Goal: Information Seeking & Learning: Learn about a topic

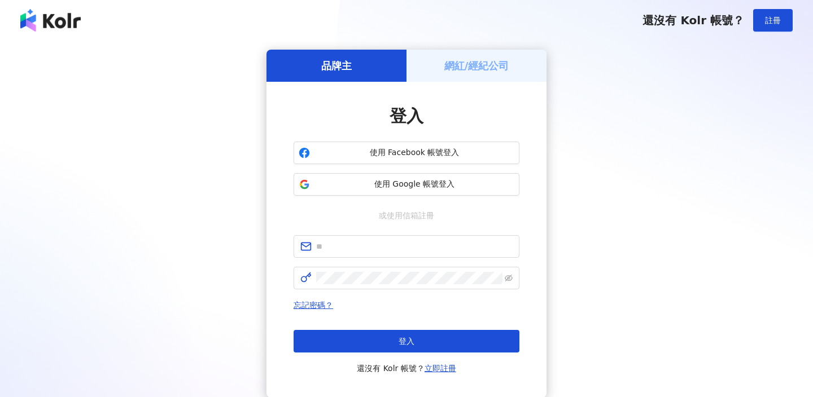
click at [472, 180] on span "使用 Google 帳號登入" at bounding box center [414, 184] width 200 height 11
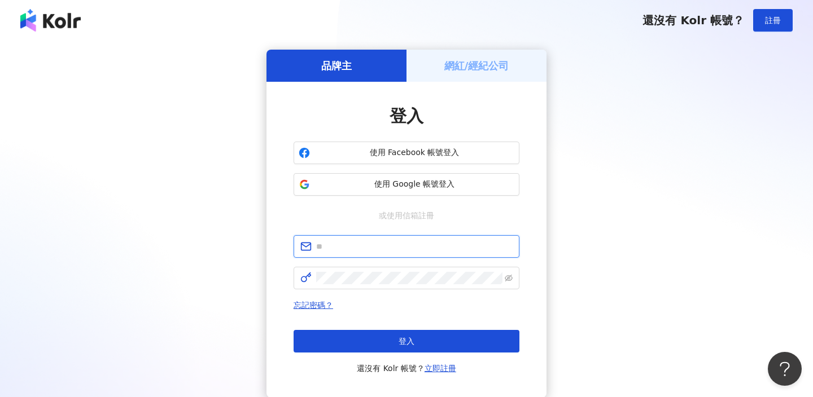
click at [453, 244] on input "text" at bounding box center [414, 246] width 196 height 12
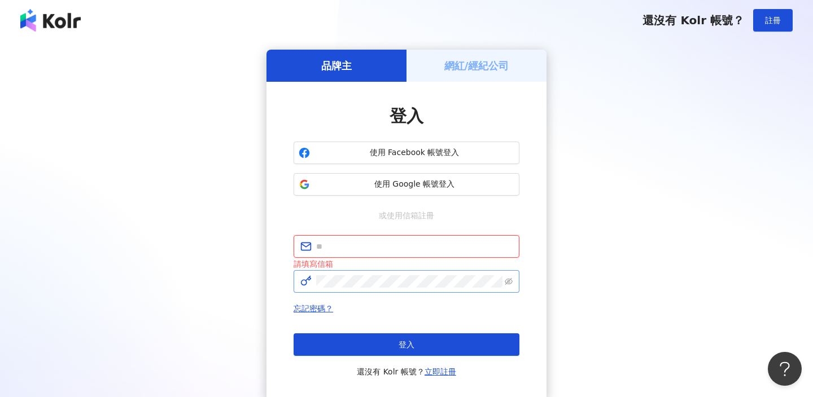
type input "**********"
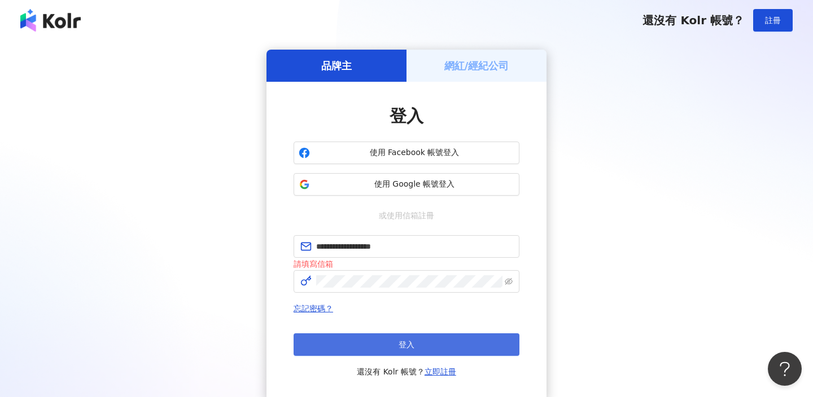
click at [440, 350] on button "登入" at bounding box center [406, 344] width 226 height 23
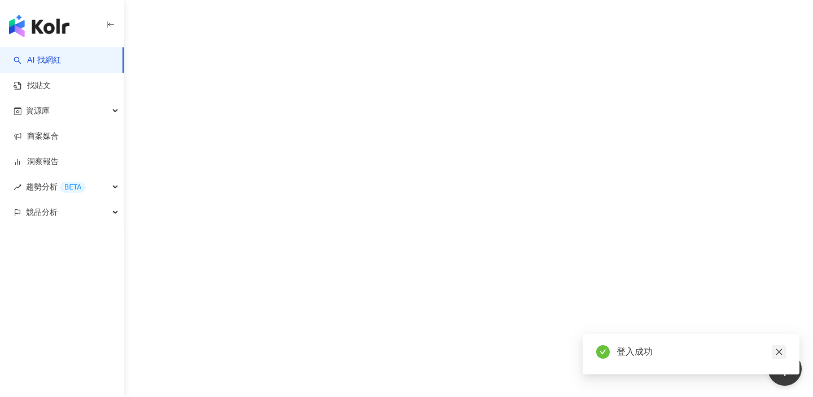
click at [775, 350] on icon "close" at bounding box center [779, 352] width 8 height 8
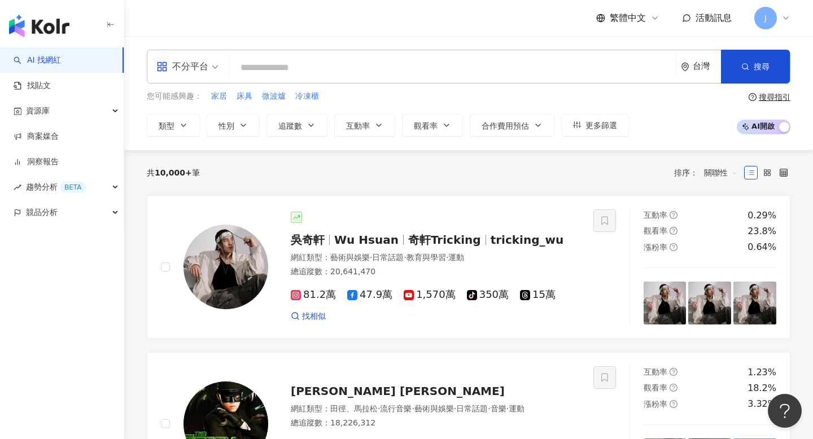
click at [328, 67] on input "search" at bounding box center [452, 67] width 437 height 21
paste input "**********"
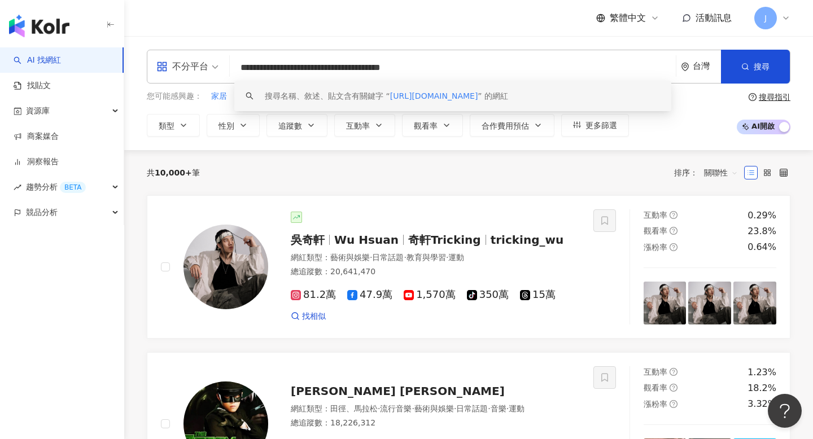
drag, startPoint x: 427, startPoint y: 68, endPoint x: 133, endPoint y: 67, distance: 293.4
click at [133, 67] on div "**********" at bounding box center [468, 93] width 688 height 87
paste input "search"
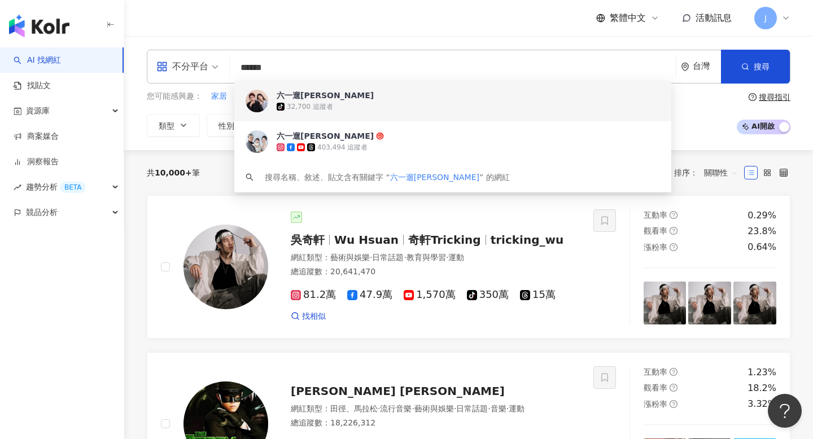
click at [212, 68] on span "不分平台" at bounding box center [187, 67] width 62 height 18
type input "*****"
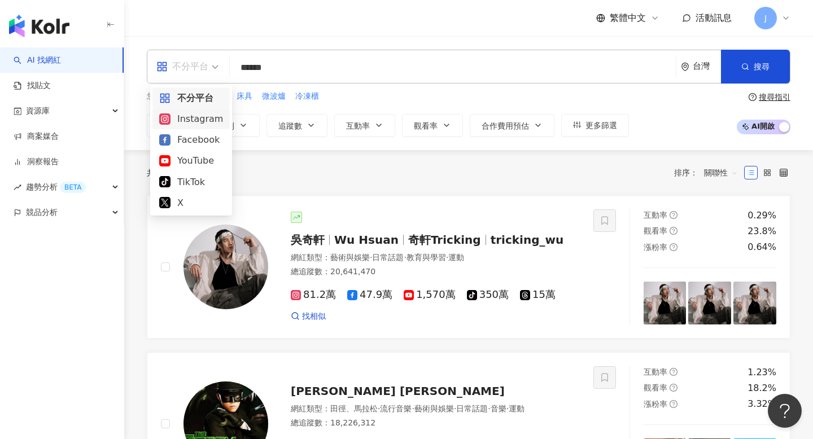
drag, startPoint x: 200, startPoint y: 106, endPoint x: 199, endPoint y: 115, distance: 9.2
click at [199, 115] on div "不分平台 Instagram Facebook YouTube TikTok X" at bounding box center [190, 150] width 77 height 126
click at [199, 115] on div "Instagram" at bounding box center [191, 119] width 64 height 14
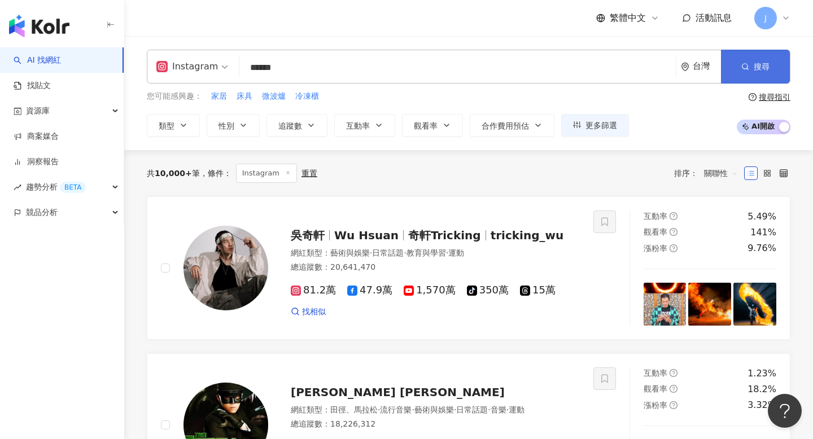
click at [770, 72] on button "搜尋" at bounding box center [755, 67] width 69 height 34
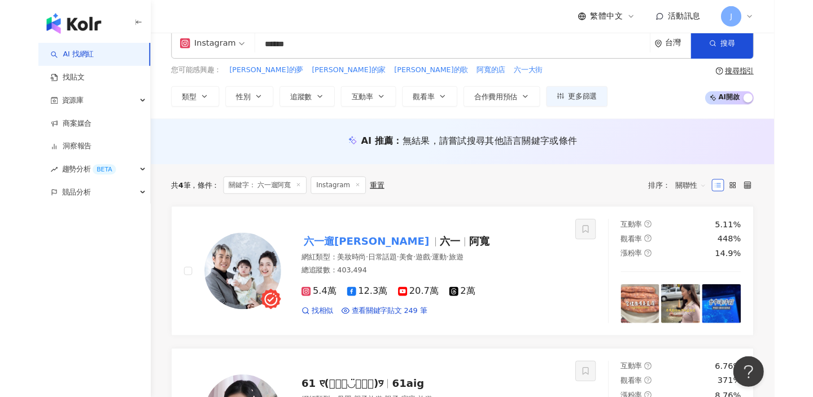
scroll to position [37, 0]
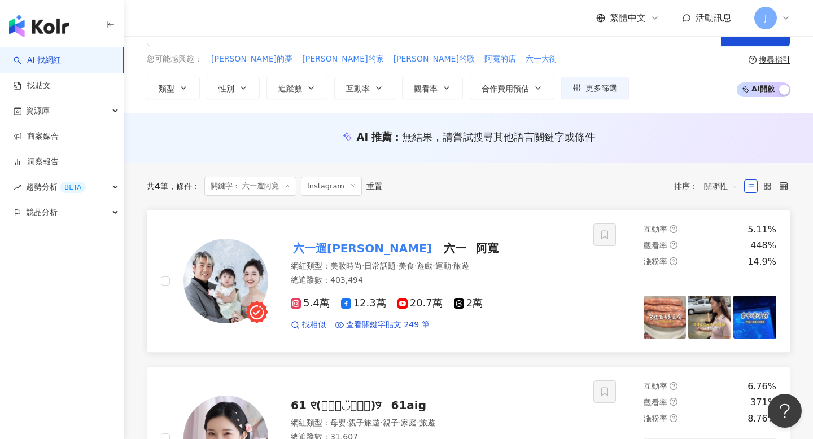
click at [476, 247] on span "阿寬" at bounding box center [487, 249] width 23 height 14
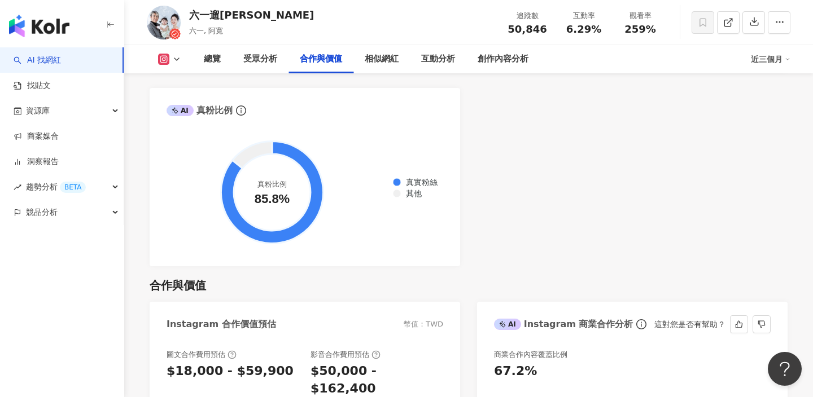
scroll to position [1570, 0]
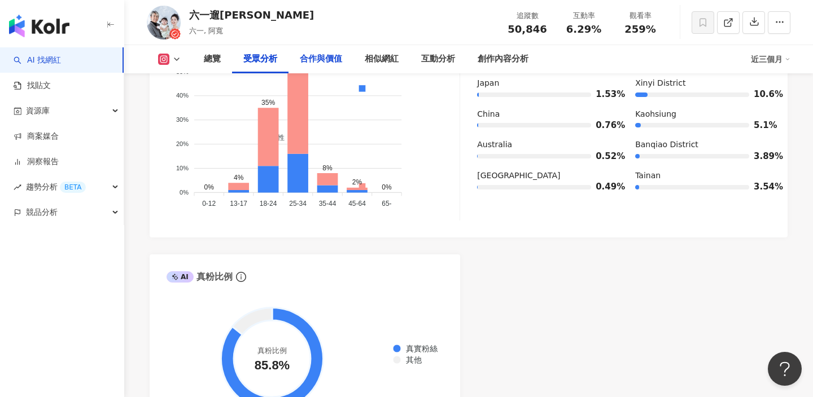
click at [336, 52] on div "合作與價值" at bounding box center [320, 59] width 65 height 28
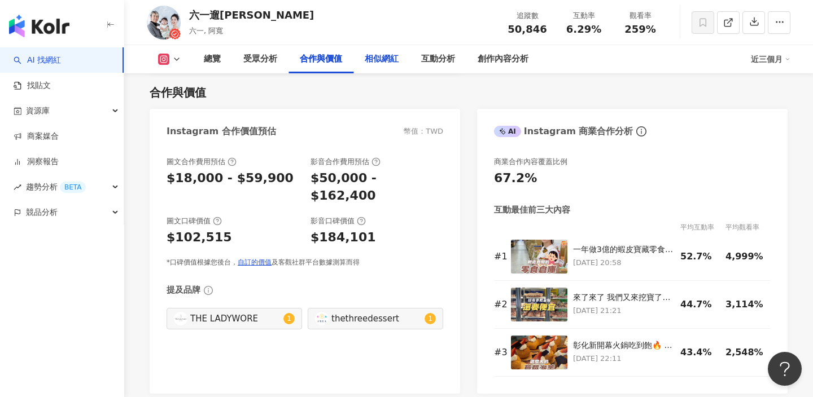
click at [375, 60] on div "相似網紅" at bounding box center [382, 59] width 34 height 14
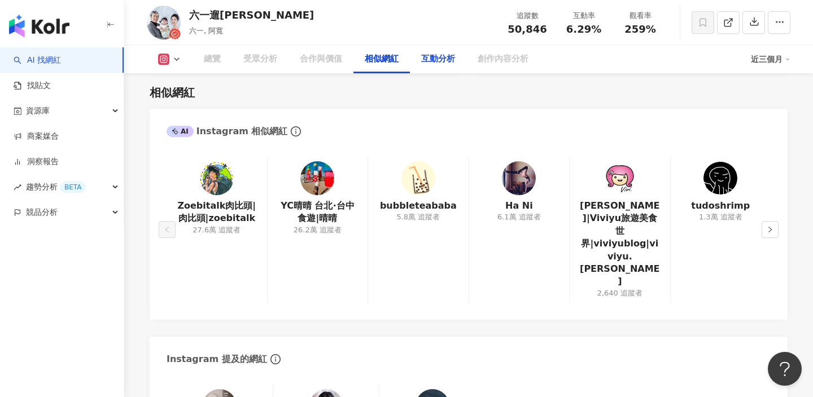
click at [433, 62] on div "互動分析" at bounding box center [438, 59] width 34 height 14
click at [417, 55] on div "互動分析" at bounding box center [438, 59] width 56 height 28
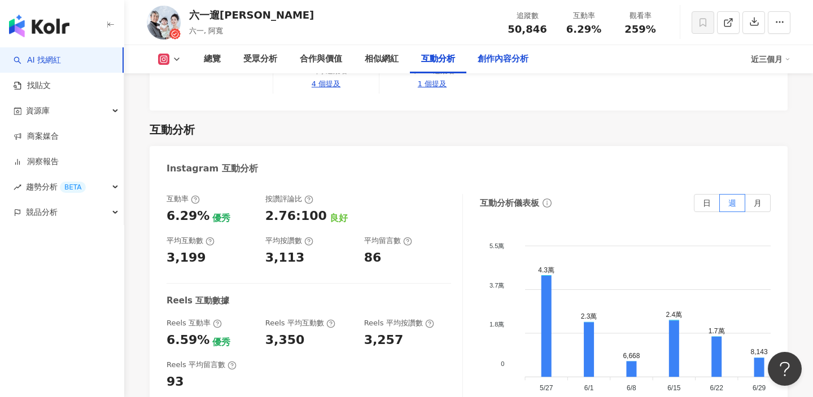
click at [490, 61] on div "創作內容分析" at bounding box center [502, 59] width 51 height 14
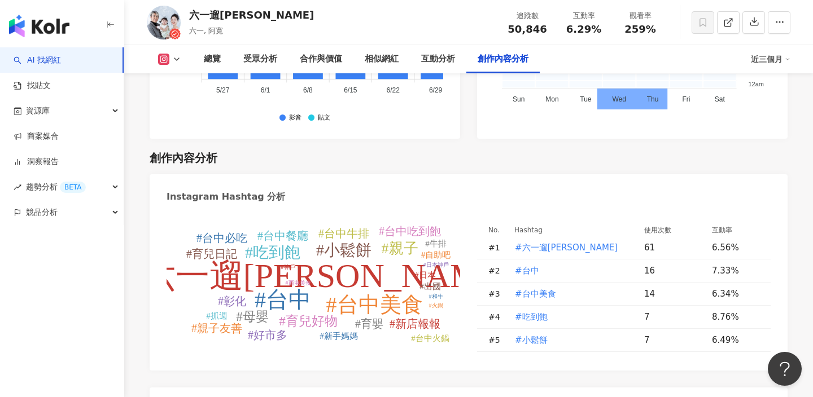
scroll to position [3184, 0]
